Goal: Task Accomplishment & Management: Use online tool/utility

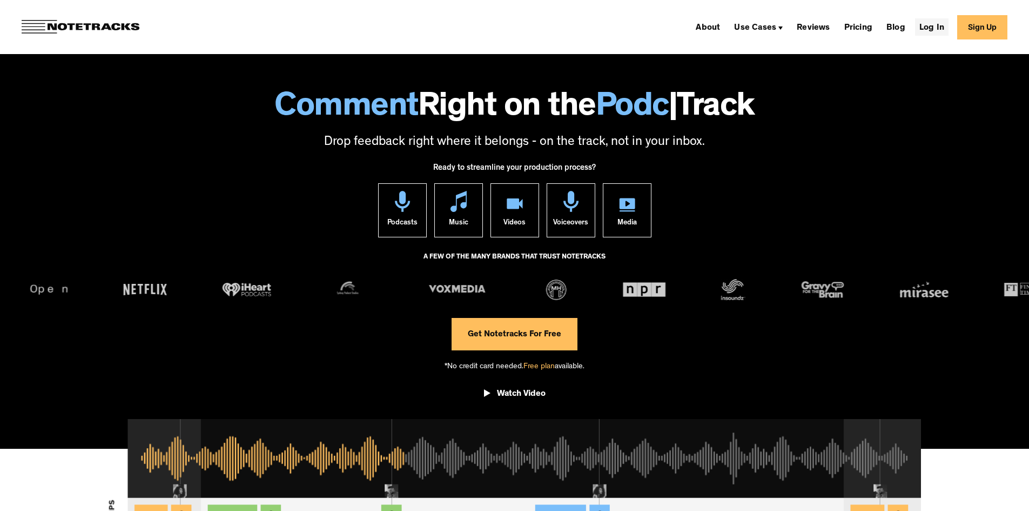
click at [939, 31] on link "Log In" at bounding box center [932, 26] width 34 height 17
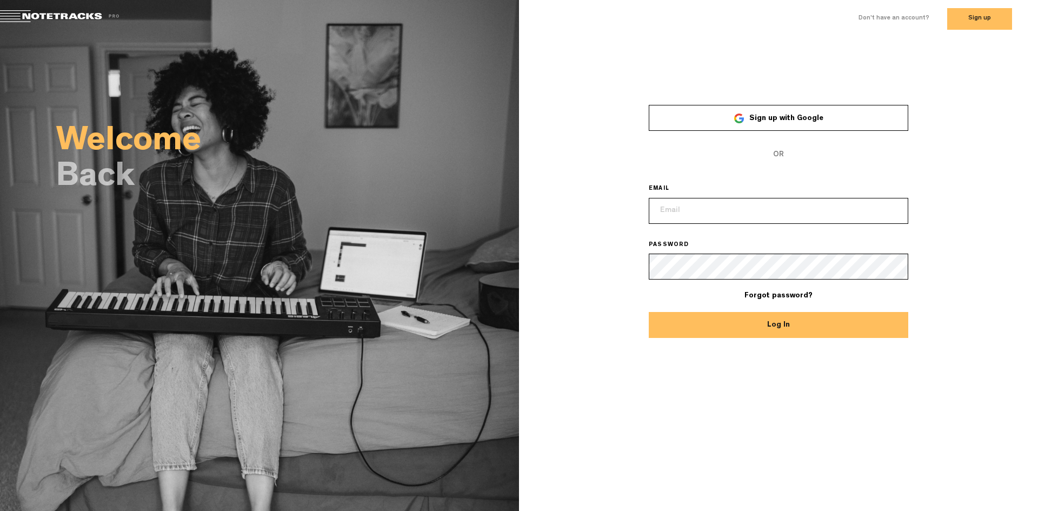
type input "paul@compelledpodcast.com"
click at [796, 324] on button "Log In" at bounding box center [777, 325] width 259 height 26
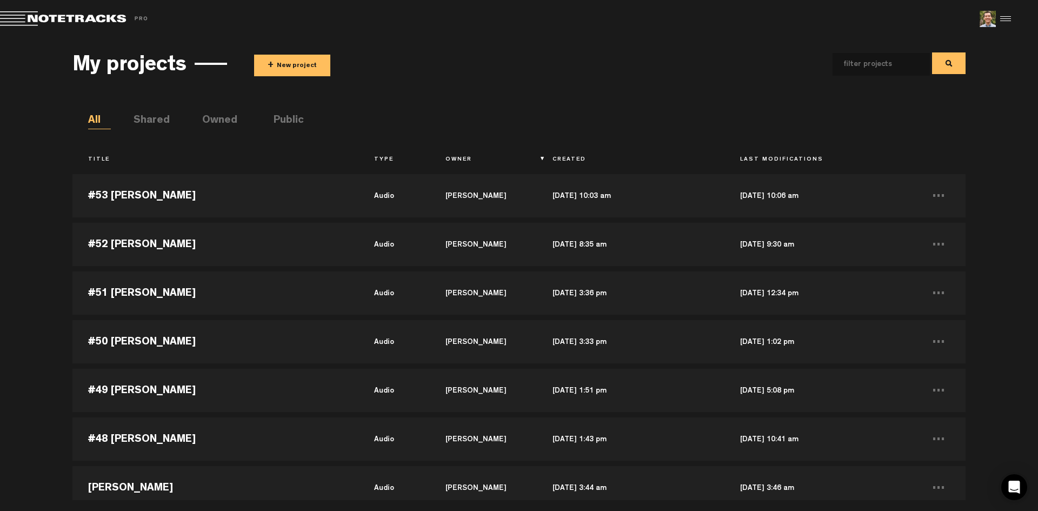
click at [1013, 187] on div "My projects + New project All Shared Owned Public Title Type Owner Created Last…" at bounding box center [519, 269] width 1038 height 462
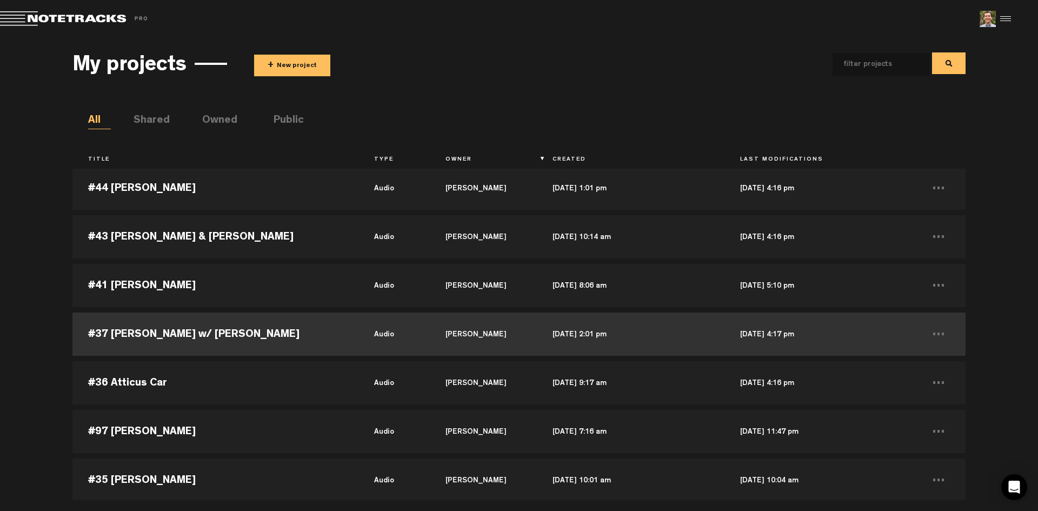
click at [225, 332] on td "#37 [PERSON_NAME] w/ [PERSON_NAME]" at bounding box center [214, 334] width 285 height 49
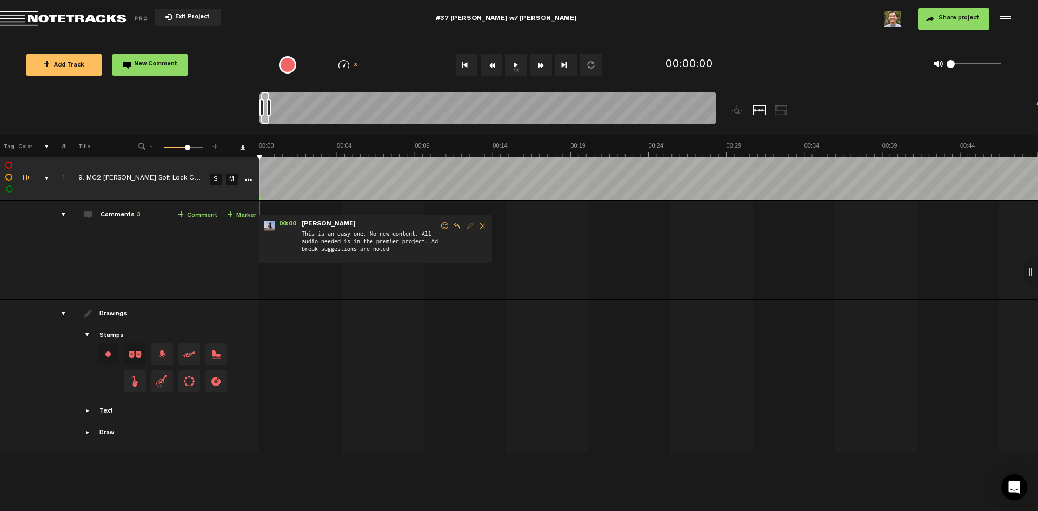
click at [44, 177] on div "comments, stamps & drawings" at bounding box center [42, 178] width 17 height 11
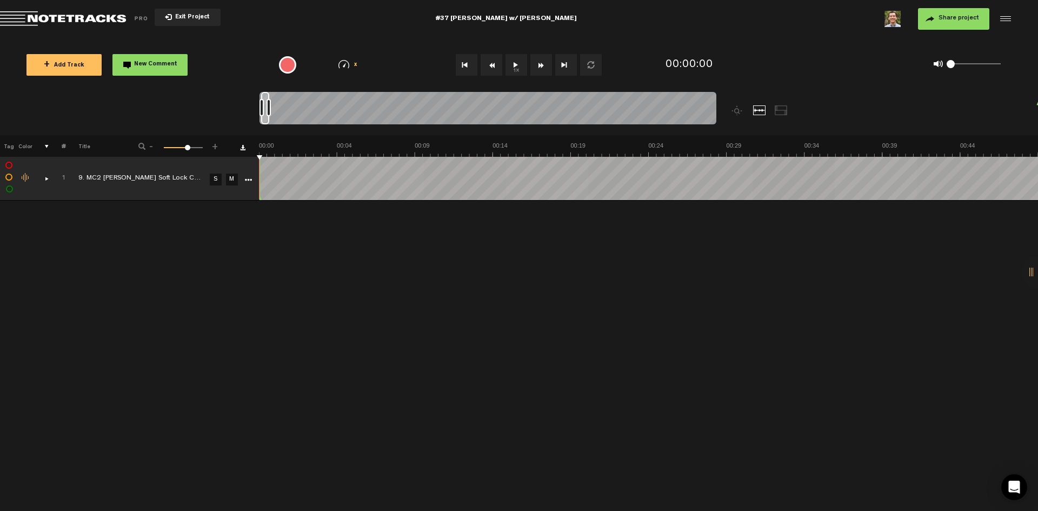
click at [46, 178] on div "comments, stamps & drawings" at bounding box center [42, 178] width 17 height 11
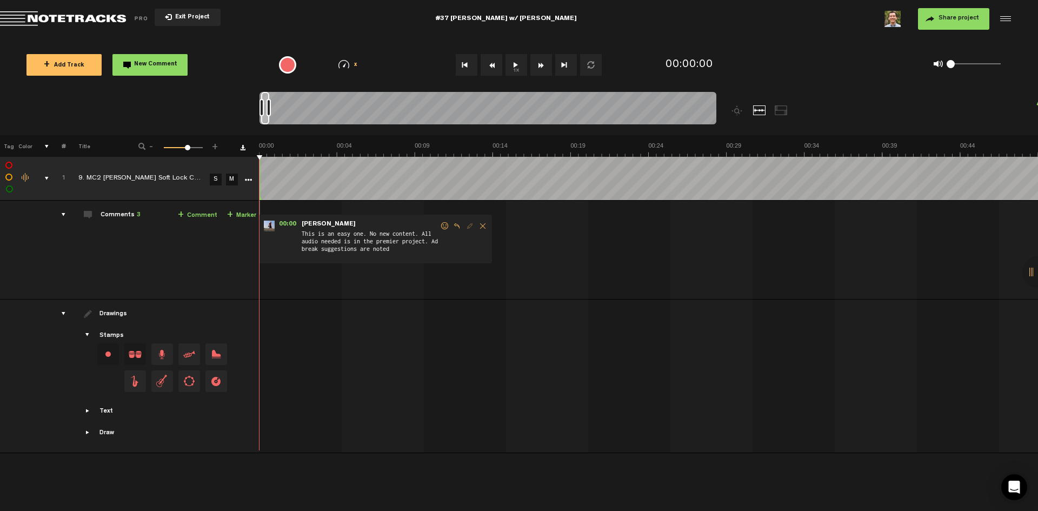
scroll to position [0, 1]
click at [170, 149] on div "1 100 64" at bounding box center [183, 148] width 39 height 2
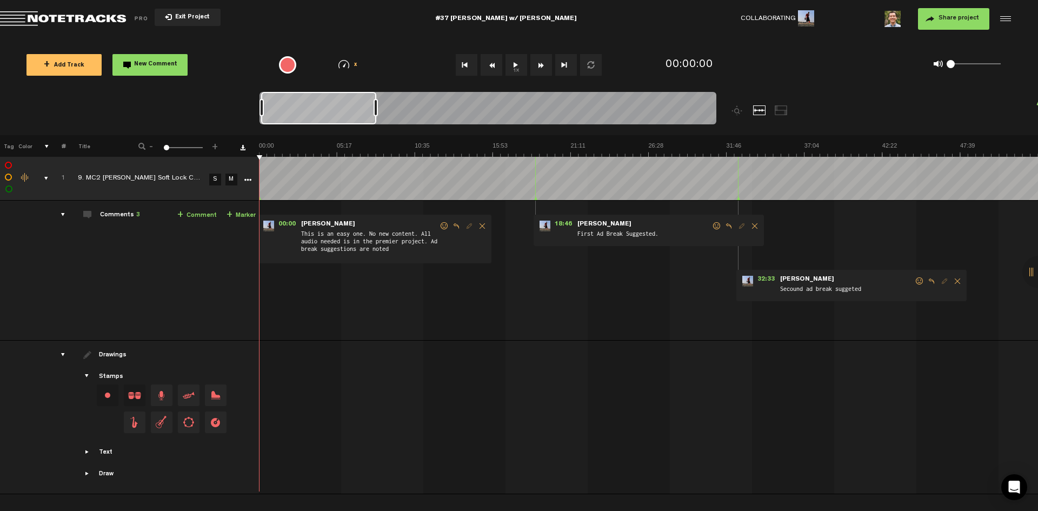
drag, startPoint x: 169, startPoint y: 149, endPoint x: 137, endPoint y: 141, distance: 33.4
click at [137, 142] on div "- 1 100 1 +" at bounding box center [178, 147] width 106 height 10
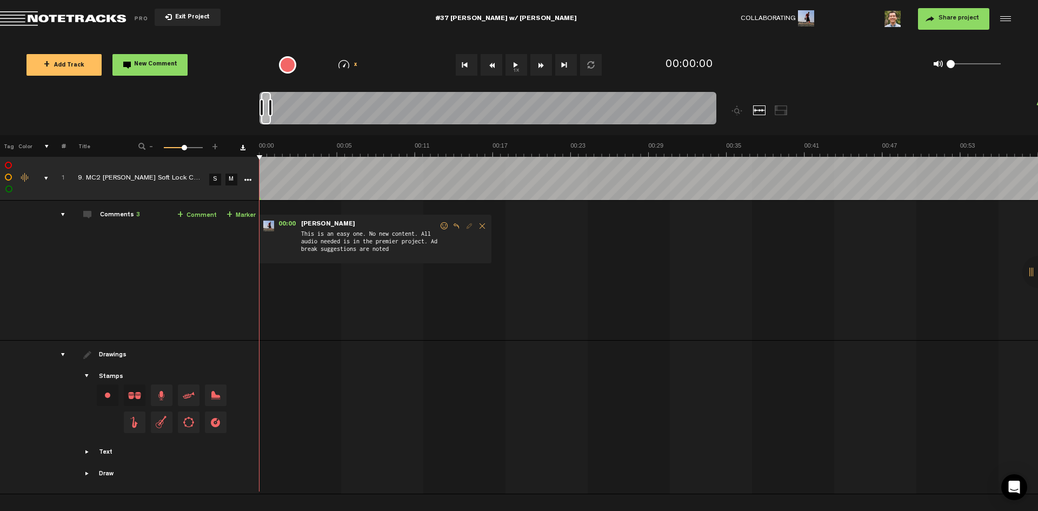
click at [184, 149] on div "1 100 53" at bounding box center [183, 148] width 39 height 2
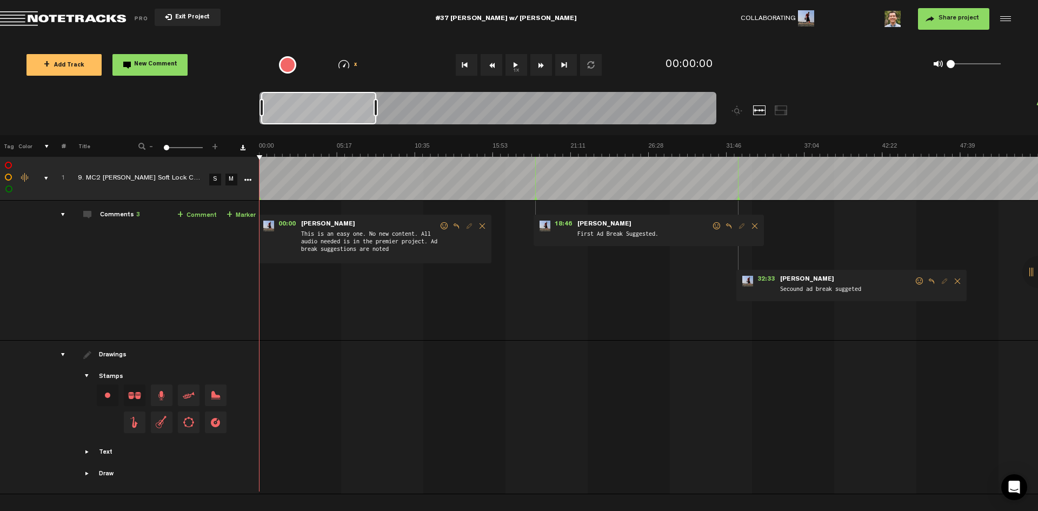
drag, startPoint x: 184, startPoint y: 149, endPoint x: 256, endPoint y: 103, distance: 85.5
click at [113, 144] on tr "Tag Color # Title - 1 100 1 +" at bounding box center [519, 146] width 1038 height 22
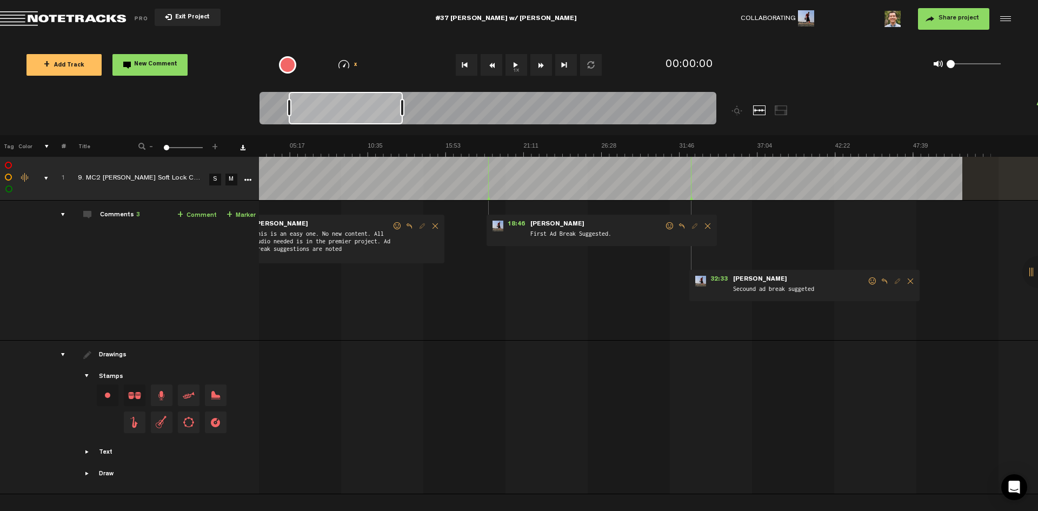
scroll to position [0, 0]
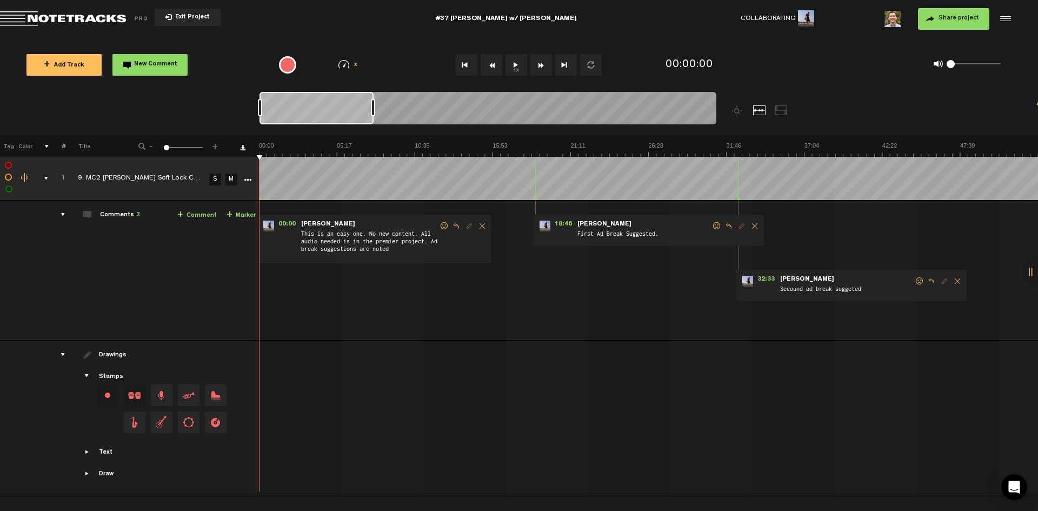
drag, startPoint x: 350, startPoint y: 116, endPoint x: 240, endPoint y: 93, distance: 111.5
click at [240, 93] on nt-zoom-navigation-bar at bounding box center [519, 113] width 1038 height 43
drag, startPoint x: 312, startPoint y: 113, endPoint x: 257, endPoint y: 112, distance: 55.7
click at [257, 112] on nt-zoom-navigation-bar at bounding box center [519, 113] width 1038 height 43
click at [859, 146] on img at bounding box center [648, 149] width 779 height 15
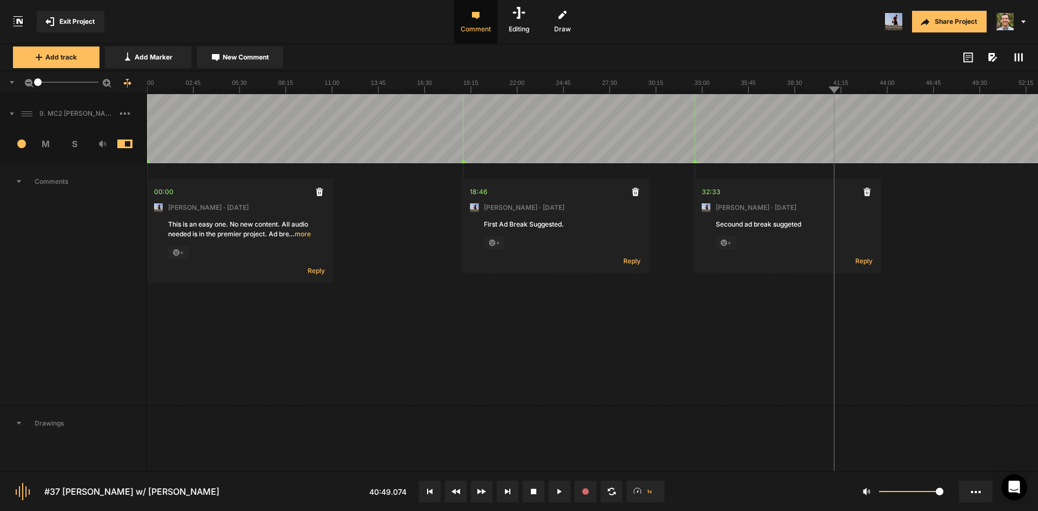
click at [504, 489] on button at bounding box center [508, 491] width 22 height 22
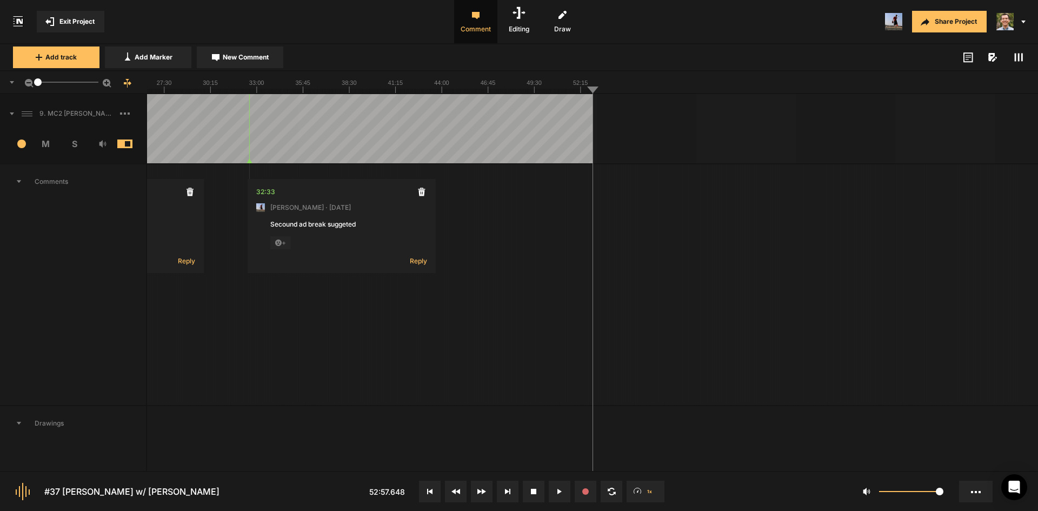
click at [521, 89] on line at bounding box center [521, 91] width 0 height 4
click at [484, 86] on rect at bounding box center [147, 82] width 891 height 22
click at [492, 90] on line at bounding box center [492, 91] width 0 height 4
click at [491, 92] on line at bounding box center [491, 91] width 0 height 4
click at [490, 93] on div at bounding box center [592, 82] width 891 height 23
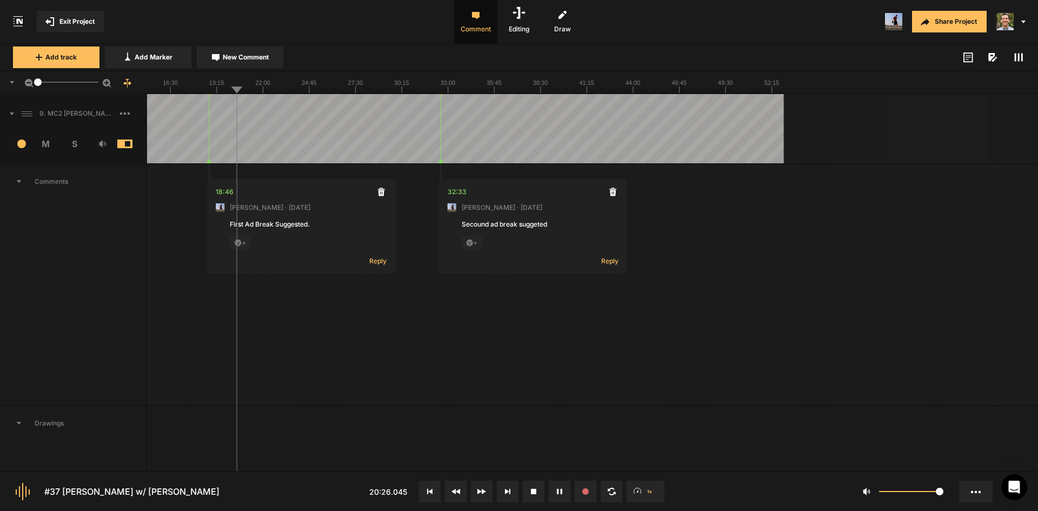
click at [682, 92] on line at bounding box center [682, 91] width 0 height 4
click at [686, 92] on line at bounding box center [686, 91] width 0 height 4
click at [690, 92] on line at bounding box center [690, 91] width 0 height 4
click at [693, 92] on line at bounding box center [693, 91] width 0 height 4
click at [695, 92] on line at bounding box center [695, 91] width 0 height 4
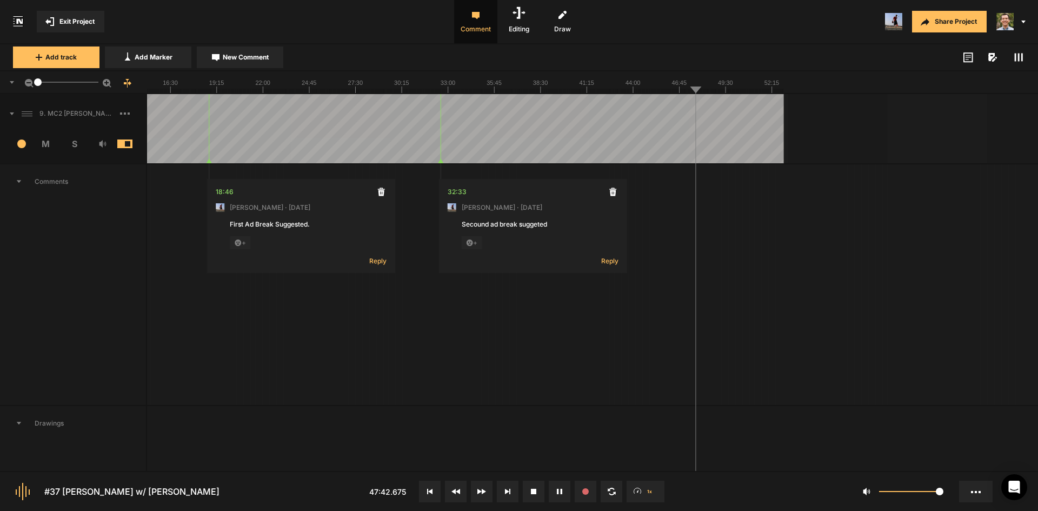
click at [696, 92] on line at bounding box center [696, 91] width 0 height 4
click at [698, 92] on icon at bounding box center [338, 82] width 891 height 22
click at [700, 92] on line at bounding box center [700, 91] width 0 height 4
click at [701, 92] on line at bounding box center [701, 91] width 0 height 4
click at [703, 93] on div at bounding box center [592, 82] width 891 height 23
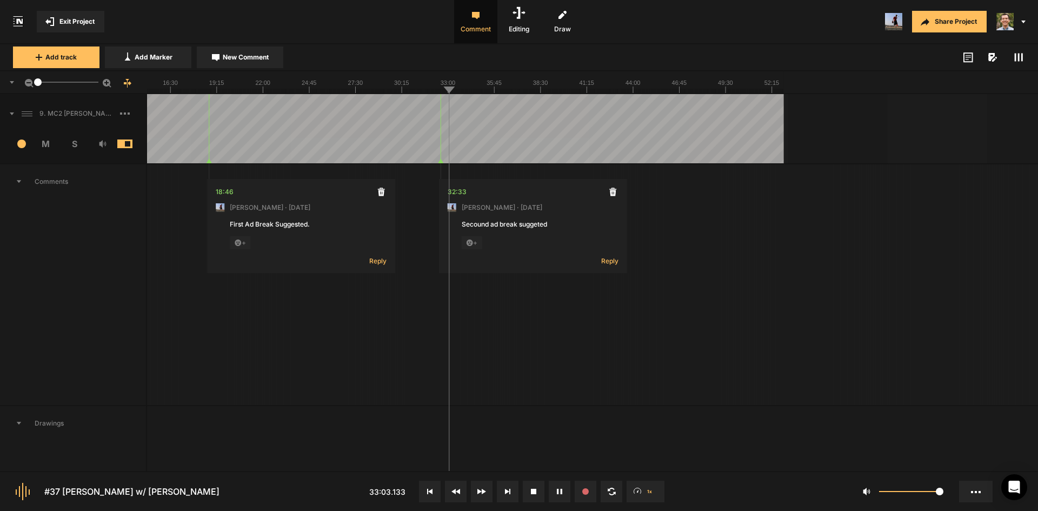
click at [703, 93] on div at bounding box center [592, 82] width 891 height 23
click at [702, 91] on line at bounding box center [702, 91] width 0 height 4
click at [564, 489] on button at bounding box center [560, 491] width 22 height 22
drag, startPoint x: 898, startPoint y: 287, endPoint x: 907, endPoint y: 287, distance: 9.2
click at [898, 287] on div "00:00 Micah Foster · 6 months ago This is an easy one. No new content. All audi…" at bounding box center [593, 284] width 892 height 243
